Goal: Task Accomplishment & Management: Use online tool/utility

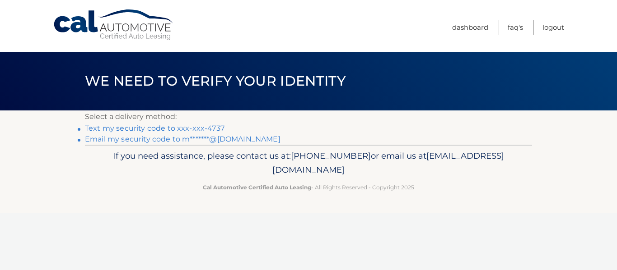
click at [140, 128] on link "Text my security code to xxx-xxx-4737" at bounding box center [155, 128] width 140 height 9
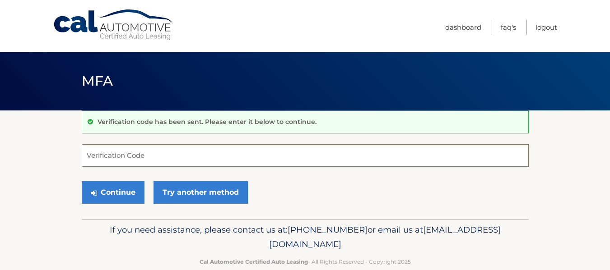
click at [126, 151] on input "Verification Code" at bounding box center [305, 156] width 447 height 23
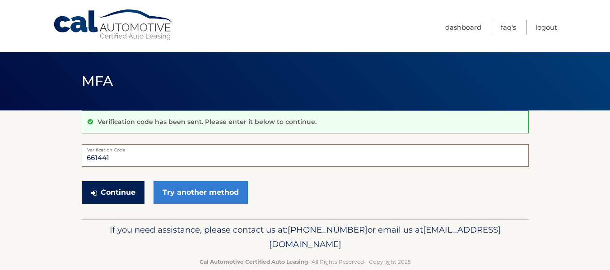
type input "661441"
click at [117, 194] on button "Continue" at bounding box center [113, 193] width 63 height 23
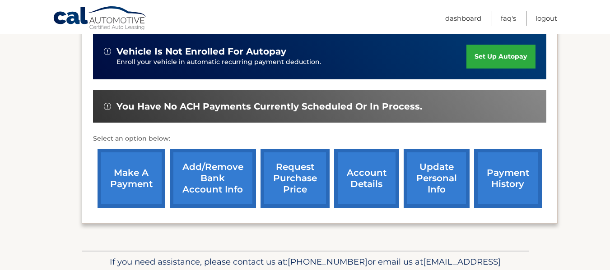
scroll to position [241, 0]
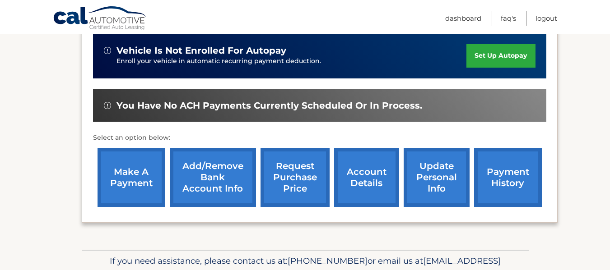
click at [134, 160] on link "make a payment" at bounding box center [132, 177] width 68 height 59
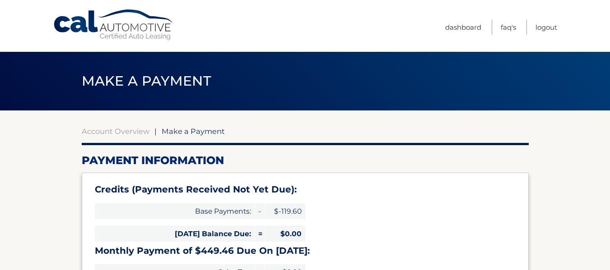
select select "ZDVkMjUxYjItMzMyYi00ZTBhLWEwZDAtZmUyMTUzOTgwYTQx"
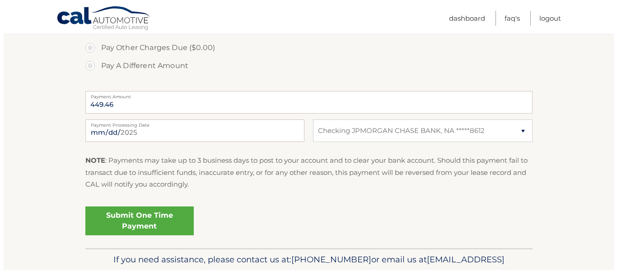
scroll to position [405, 0]
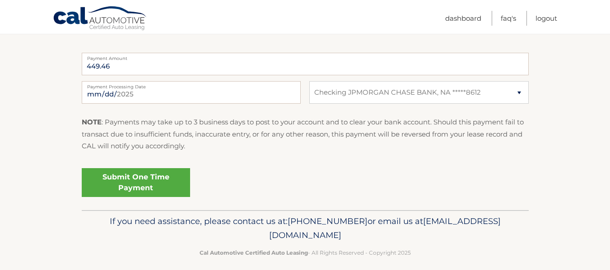
click at [149, 182] on link "Submit One Time Payment" at bounding box center [136, 182] width 108 height 29
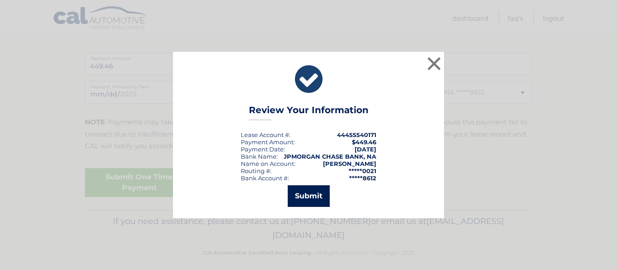
click at [303, 199] on button "Submit" at bounding box center [309, 197] width 42 height 22
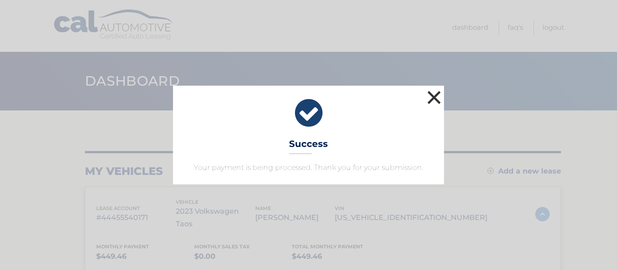
click at [435, 97] on button "×" at bounding box center [434, 98] width 18 height 18
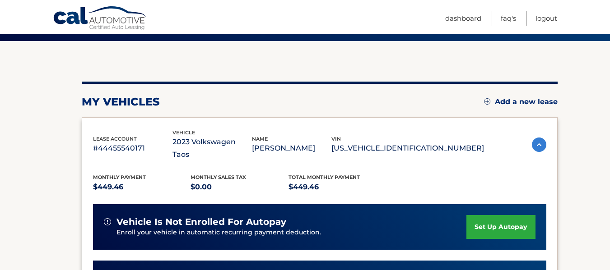
scroll to position [32, 0]
